Goal: Transaction & Acquisition: Purchase product/service

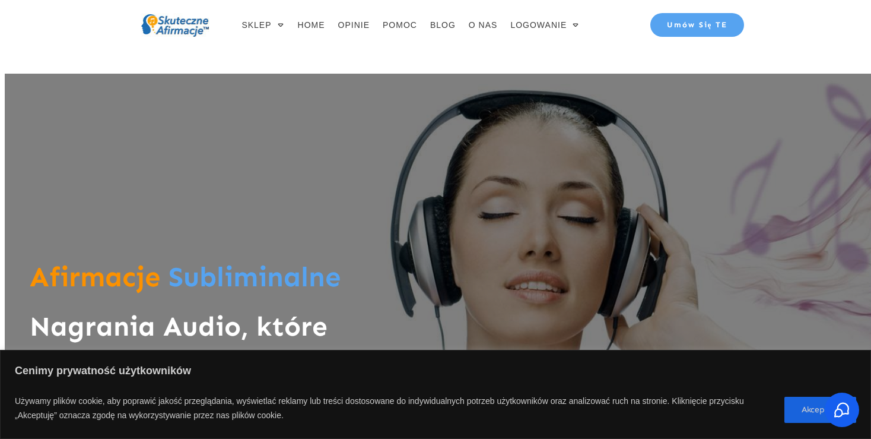
drag, startPoint x: 867, startPoint y: 102, endPoint x: 866, endPoint y: 132, distance: 30.3
click at [866, 132] on div at bounding box center [440, 267] width 871 height 386
click at [268, 28] on span "SKLEP" at bounding box center [257, 25] width 30 height 17
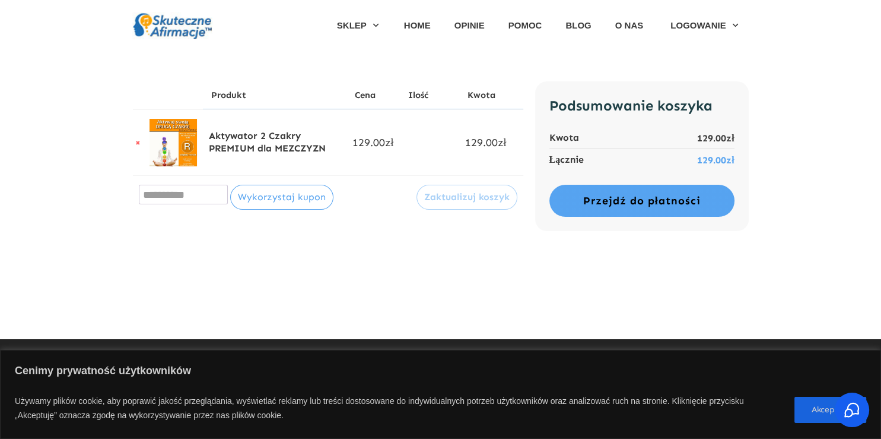
drag, startPoint x: 870, startPoint y: 283, endPoint x: 842, endPoint y: 221, distance: 67.7
click at [843, 222] on div "Usuń Miniatura Produkt Cena Ilość Kwota × Aktywator 2 Czakry PREMIUM dla MEZCZY…" at bounding box center [440, 195] width 881 height 288
drag, startPoint x: 842, startPoint y: 220, endPoint x: 841, endPoint y: 209, distance: 11.3
click at [841, 209] on div "Usuń Miniatura Produkt Cena Ilość Kwota × Aktywator 2 Czakry PREMIUM dla MEZCZY…" at bounding box center [440, 195] width 881 height 288
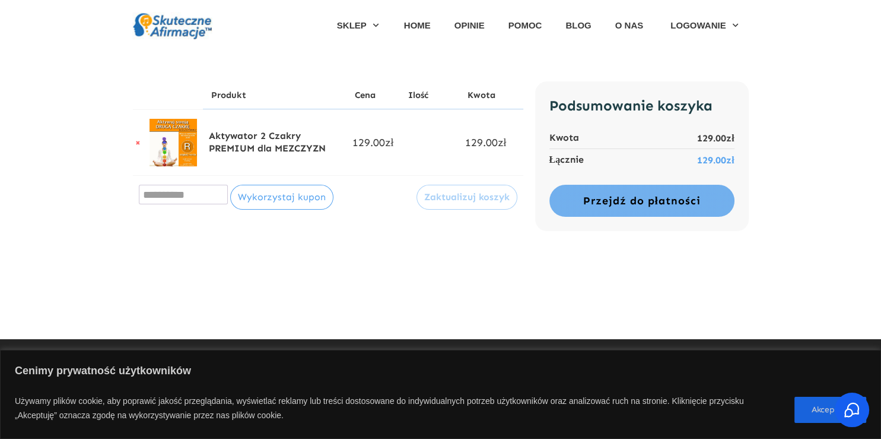
click at [675, 201] on link "Przejdź do płatności" at bounding box center [642, 201] width 185 height 32
